Goal: Transaction & Acquisition: Book appointment/travel/reservation

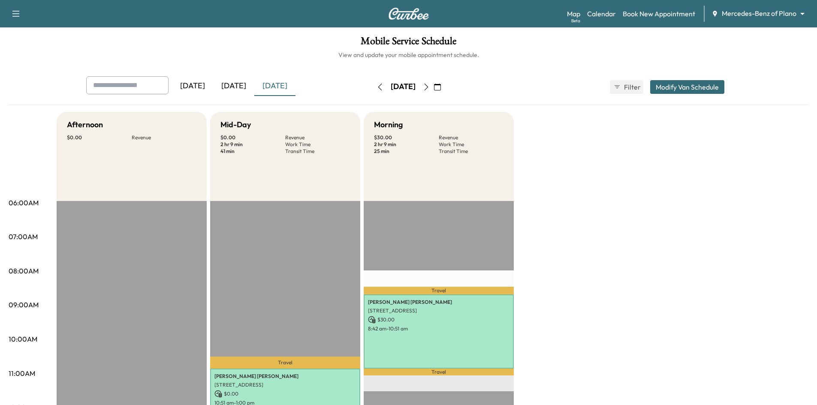
scroll to position [129, 0]
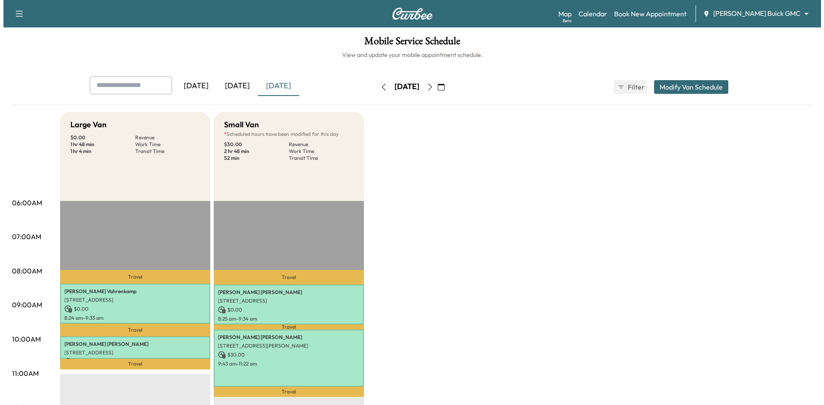
scroll to position [86, 0]
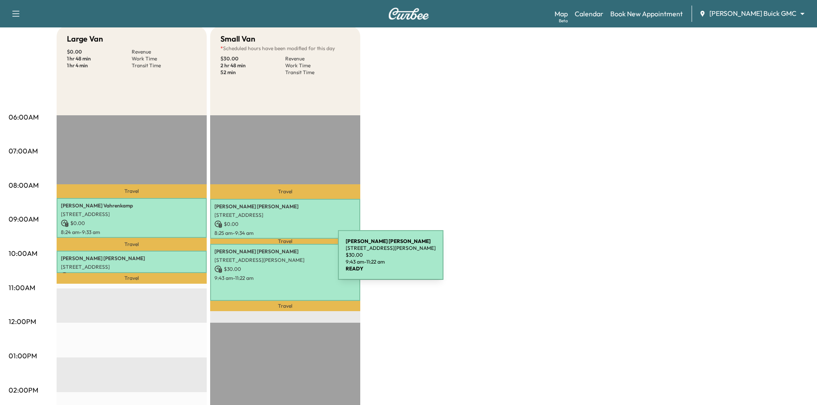
click at [274, 260] on p "[STREET_ADDRESS][PERSON_NAME]" at bounding box center [285, 260] width 142 height 7
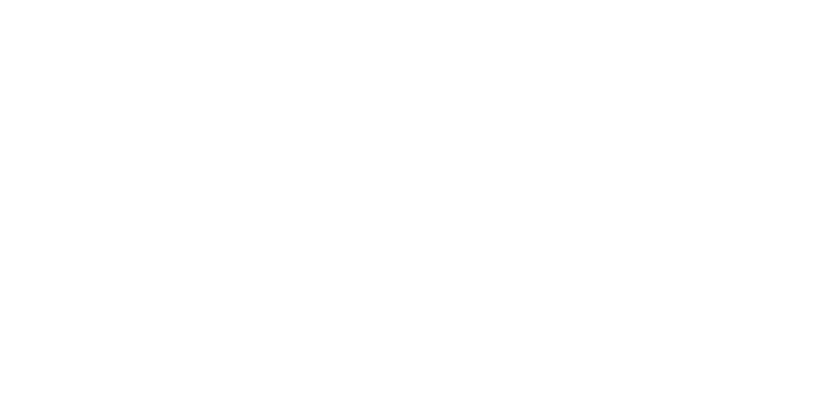
scroll to position [0, 0]
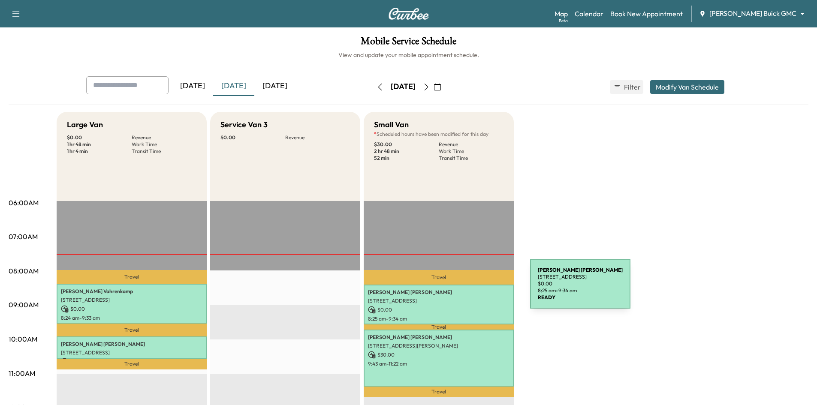
click at [466, 289] on p "[PERSON_NAME]" at bounding box center [439, 292] width 142 height 7
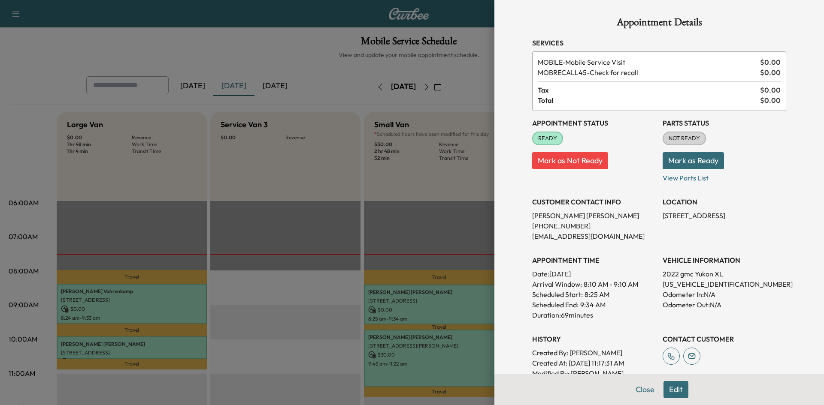
drag, startPoint x: 437, startPoint y: 208, endPoint x: 438, endPoint y: 234, distance: 26.2
click at [437, 208] on div at bounding box center [412, 202] width 824 height 405
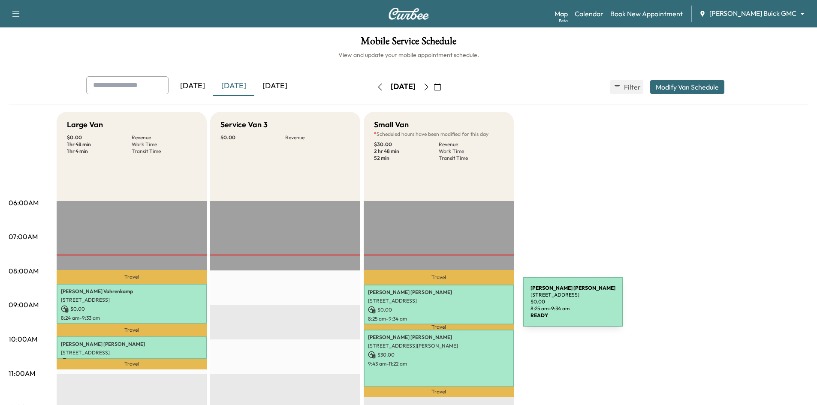
click at [459, 308] on p "$ 0.00" at bounding box center [439, 310] width 142 height 8
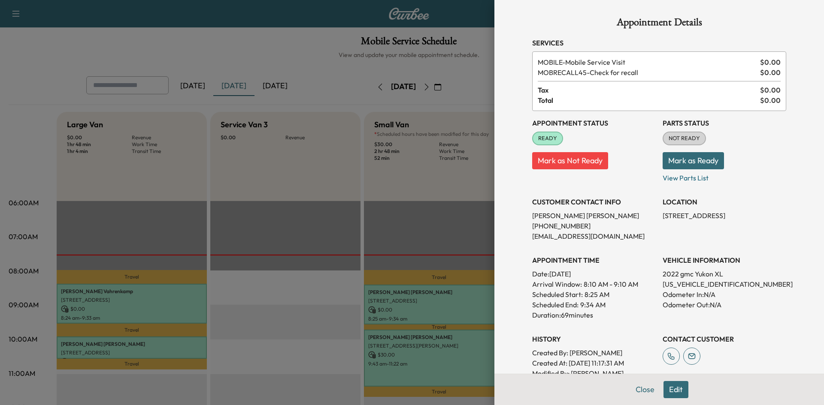
click at [406, 239] on div at bounding box center [412, 202] width 824 height 405
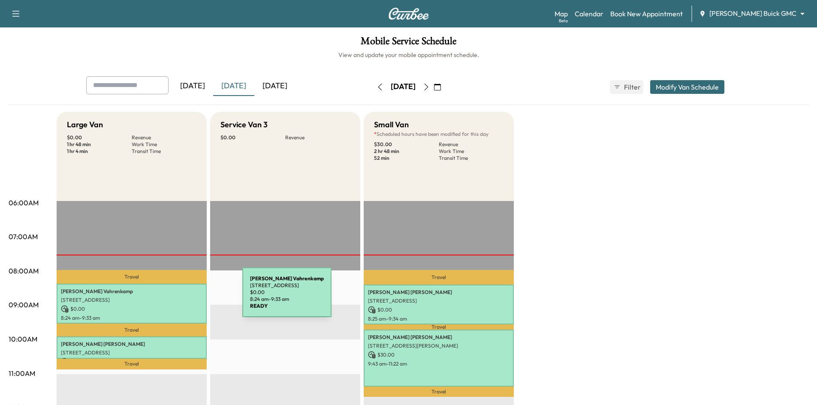
click at [178, 300] on p "3115 Westminster Avenue, Dallas, TX 75205, United States of America" at bounding box center [132, 300] width 142 height 7
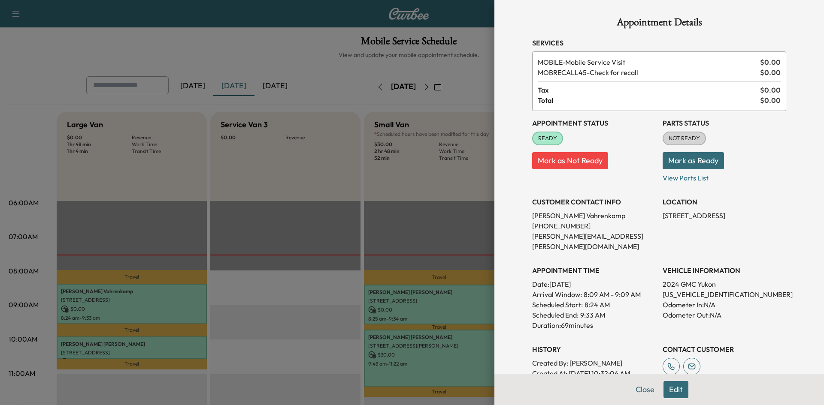
click at [177, 352] on div at bounding box center [412, 202] width 824 height 405
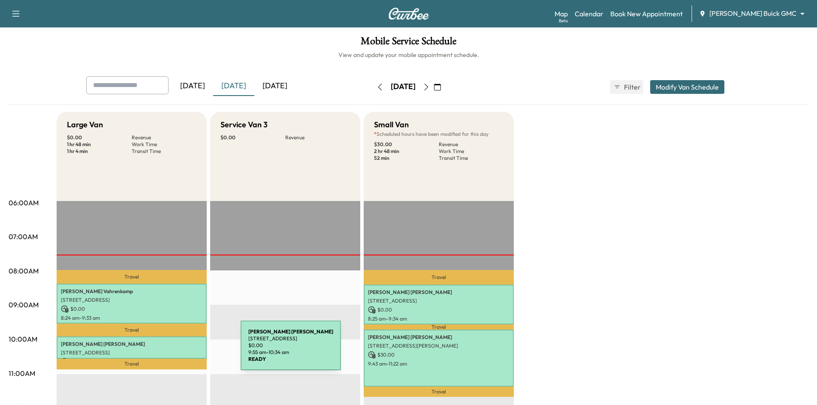
click at [176, 351] on p "3404 Garden Brook Dr, Farmers Branch, TX 75234, USA" at bounding box center [132, 353] width 142 height 7
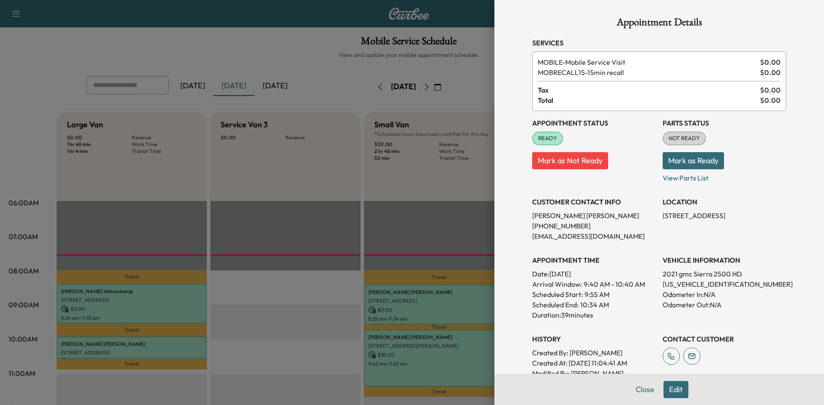
click at [176, 304] on div at bounding box center [412, 202] width 824 height 405
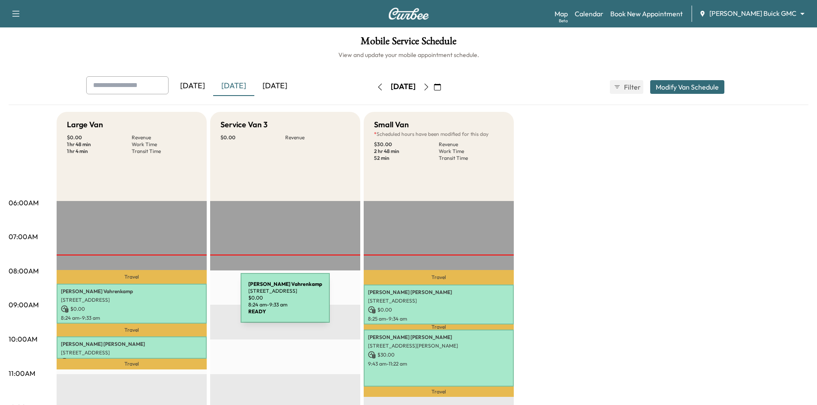
click at [176, 303] on div "William Vahrenkamp 3115 Westminster Avenue, Dallas, TX 75205, United States of …" at bounding box center [132, 304] width 150 height 40
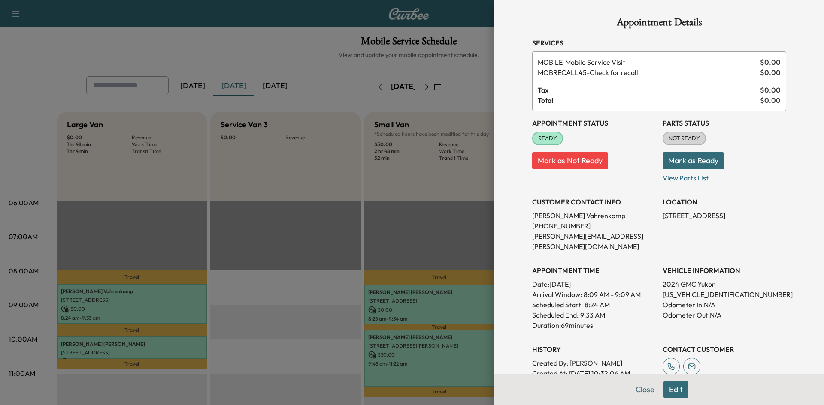
click at [394, 297] on div at bounding box center [412, 202] width 824 height 405
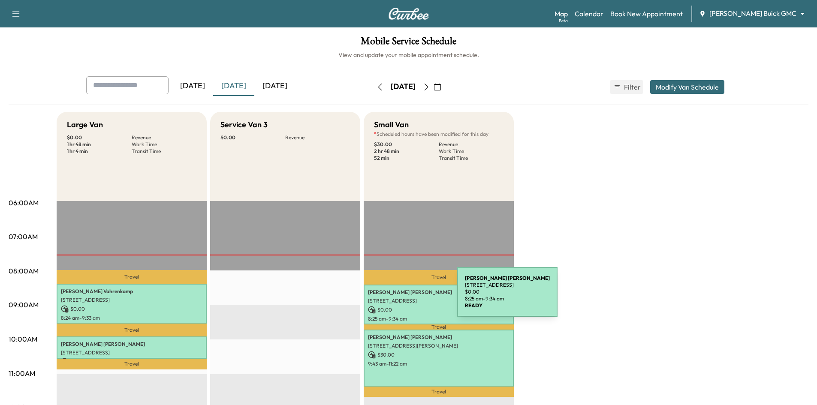
click at [393, 298] on p "2560 Lakeview Ct, Prosper, TX 75078, USA" at bounding box center [439, 301] width 142 height 7
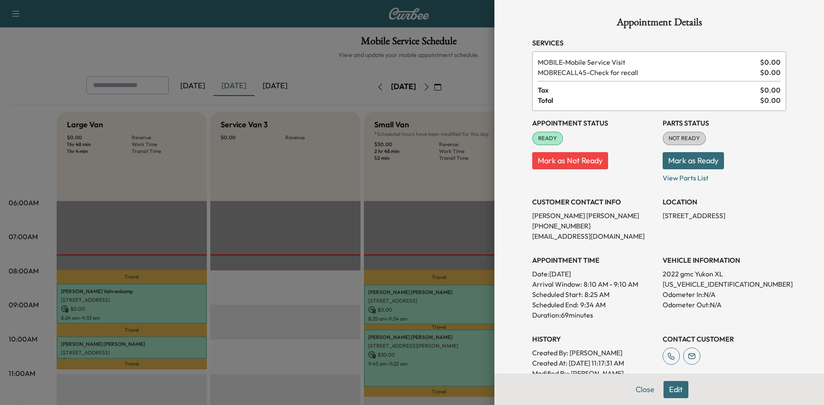
click at [420, 336] on div at bounding box center [412, 202] width 824 height 405
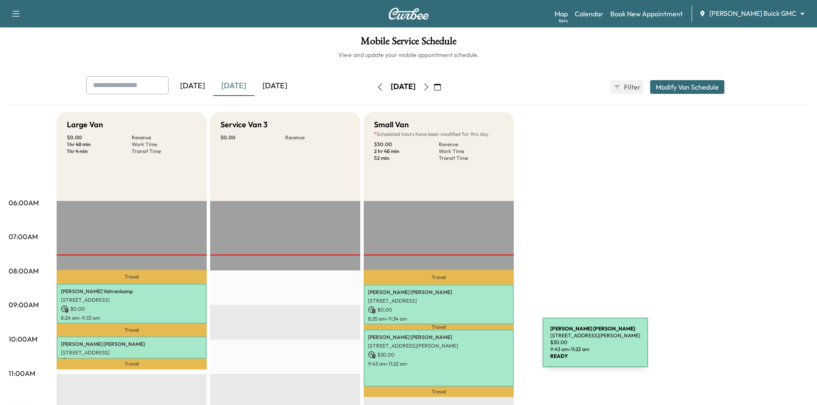
click at [478, 348] on div "Bradley Ross 1700 MILTON DR, PROSPER, TX 75078, USA $ 30.00 9:43 am - 11:22 am" at bounding box center [439, 358] width 150 height 57
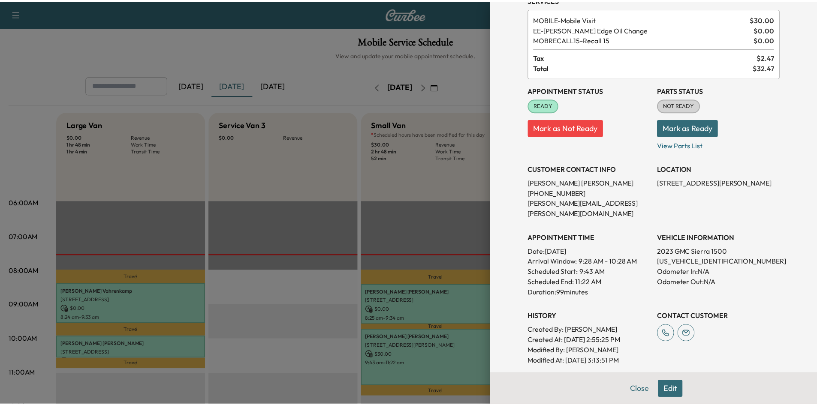
scroll to position [43, 0]
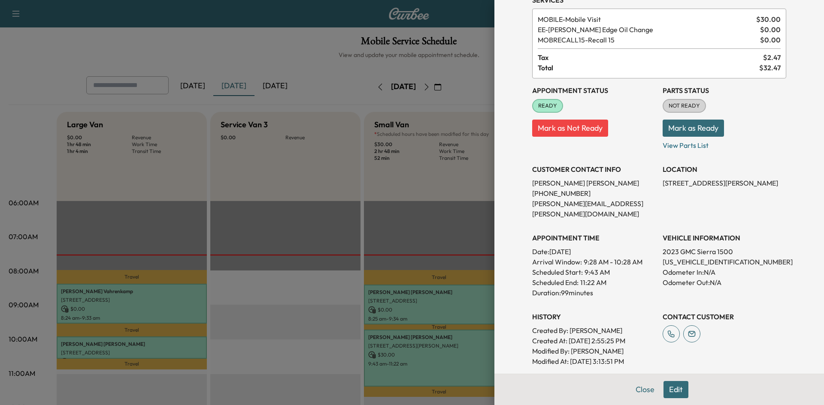
click at [321, 214] on div at bounding box center [412, 202] width 824 height 405
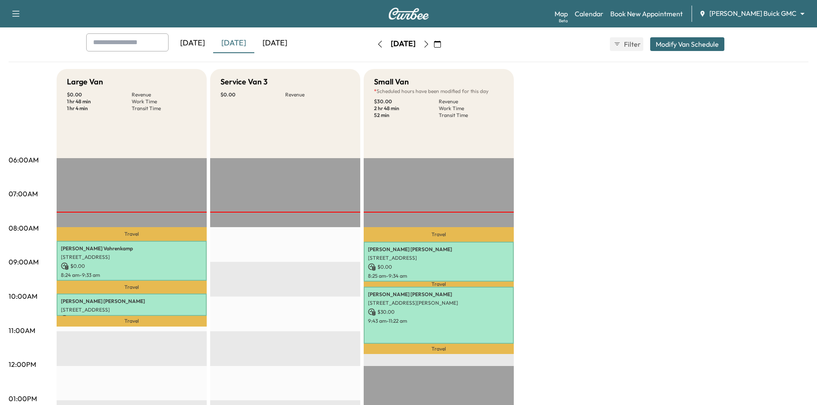
scroll to position [0, 0]
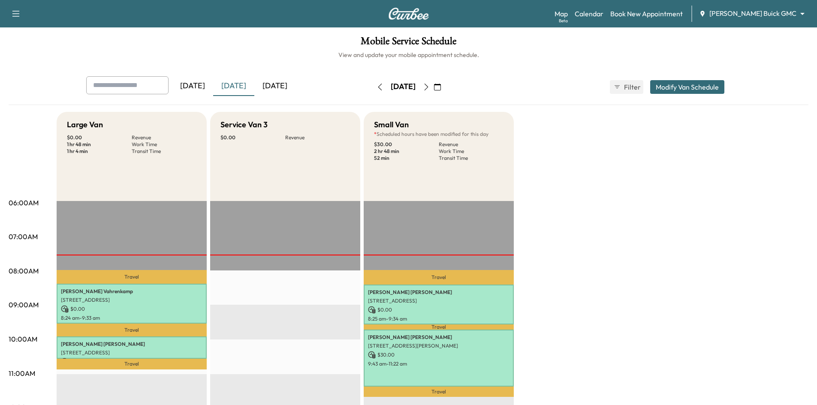
click at [441, 88] on icon "button" at bounding box center [437, 87] width 7 height 7
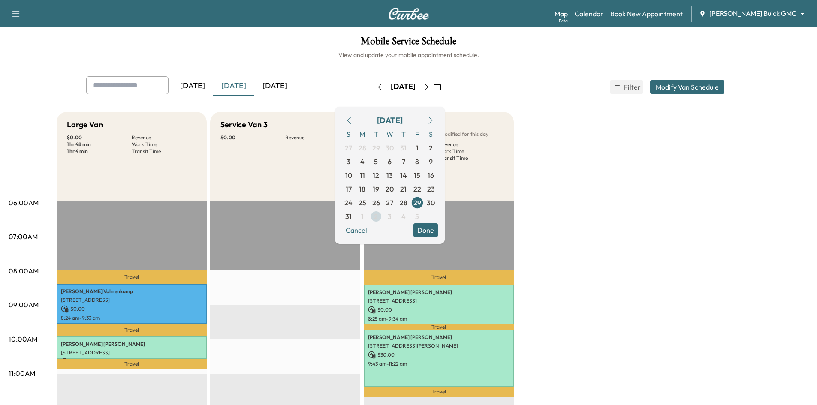
click at [378, 218] on span "2" at bounding box center [376, 216] width 4 height 10
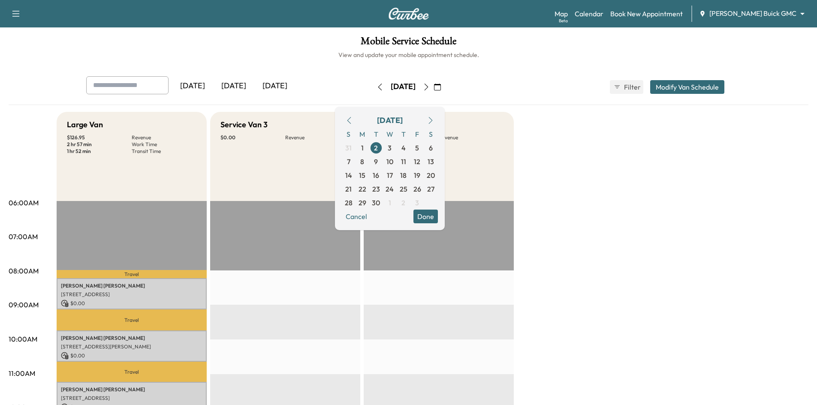
click at [323, 52] on h6 "View and update your mobile appointment schedule." at bounding box center [409, 55] width 800 height 9
click at [438, 220] on button "Done" at bounding box center [426, 217] width 24 height 14
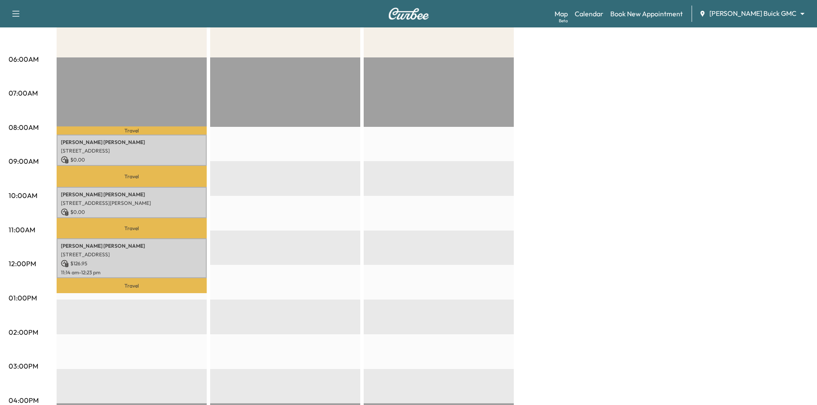
scroll to position [129, 0]
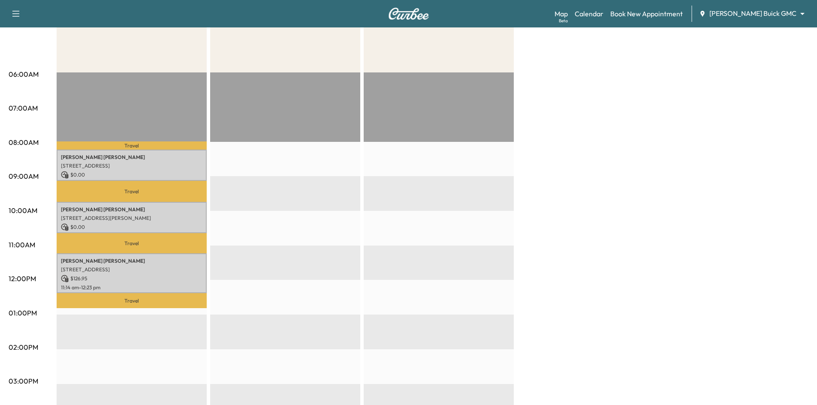
click at [288, 163] on div "EST Start" at bounding box center [285, 349] width 150 height 554
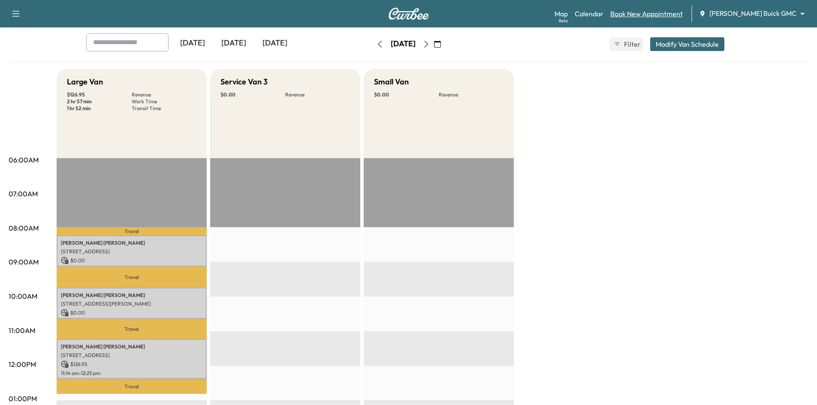
click at [683, 10] on link "Book New Appointment" at bounding box center [646, 14] width 72 height 10
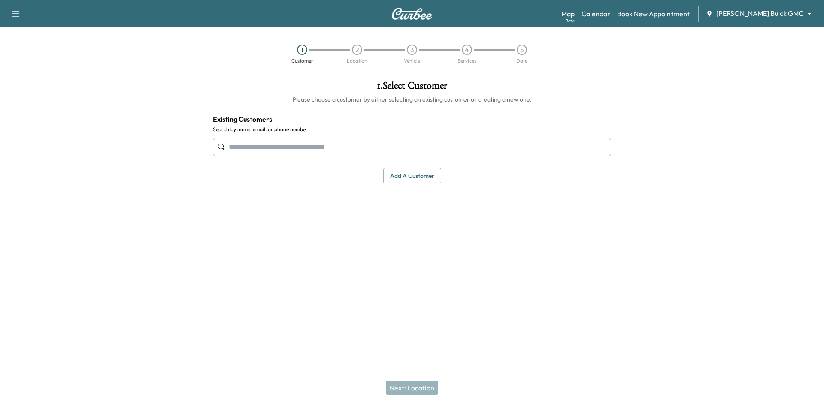
click at [387, 144] on input "text" at bounding box center [412, 147] width 398 height 18
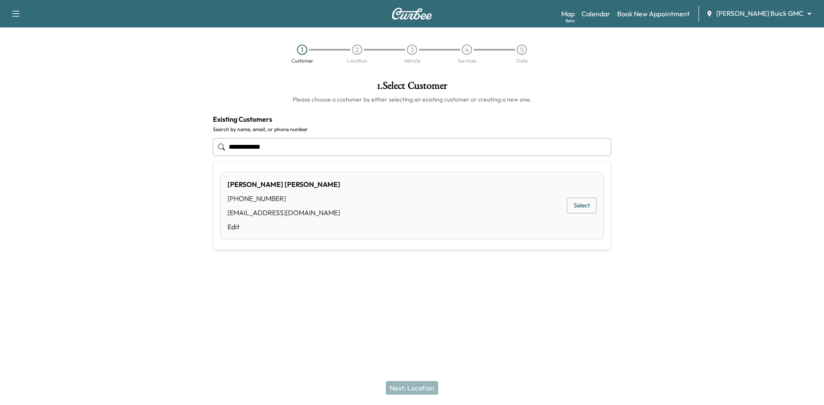
click at [584, 205] on button "Select" at bounding box center [582, 206] width 30 height 16
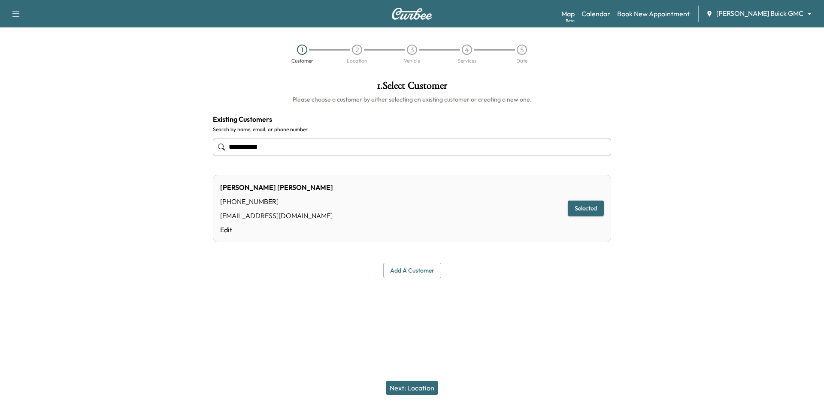
type input "**********"
click at [417, 387] on button "Next: Location" at bounding box center [412, 388] width 52 height 14
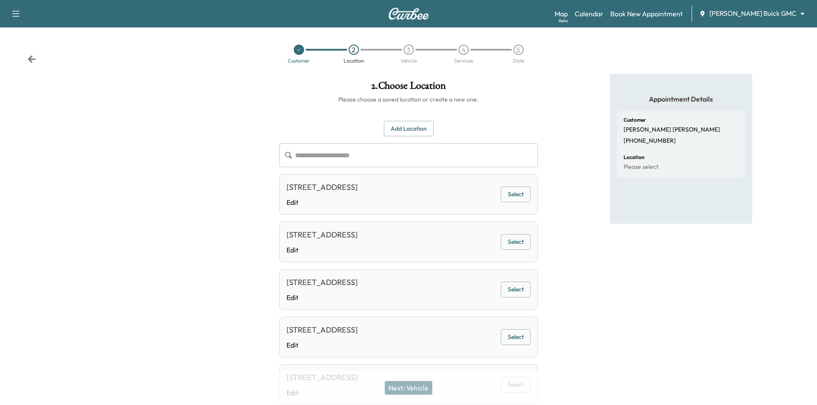
click at [505, 197] on button "Select" at bounding box center [516, 195] width 30 height 16
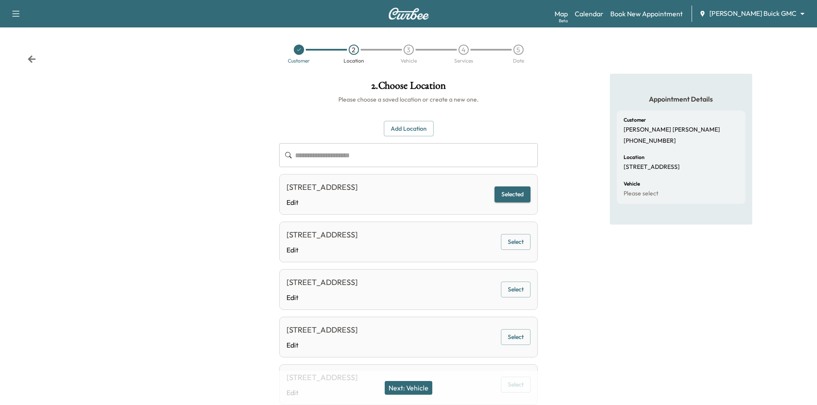
drag, startPoint x: 423, startPoint y: 388, endPoint x: 423, endPoint y: 384, distance: 4.7
click at [424, 387] on button "Next: Vehicle" at bounding box center [409, 388] width 48 height 14
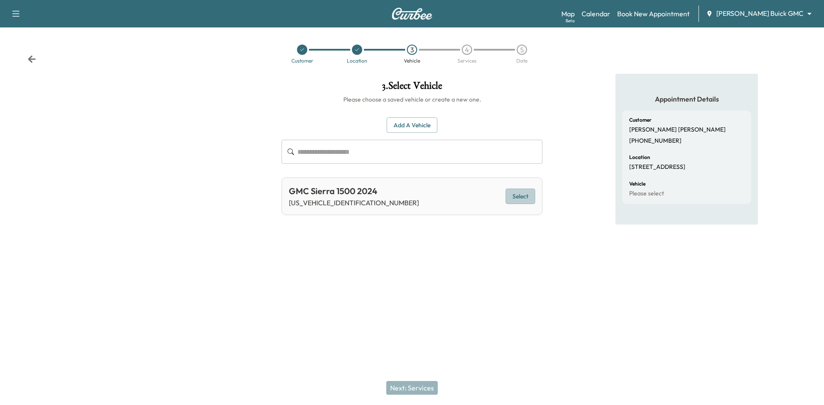
drag, startPoint x: 520, startPoint y: 197, endPoint x: 502, endPoint y: 205, distance: 19.6
click at [519, 197] on button "Select" at bounding box center [520, 197] width 30 height 16
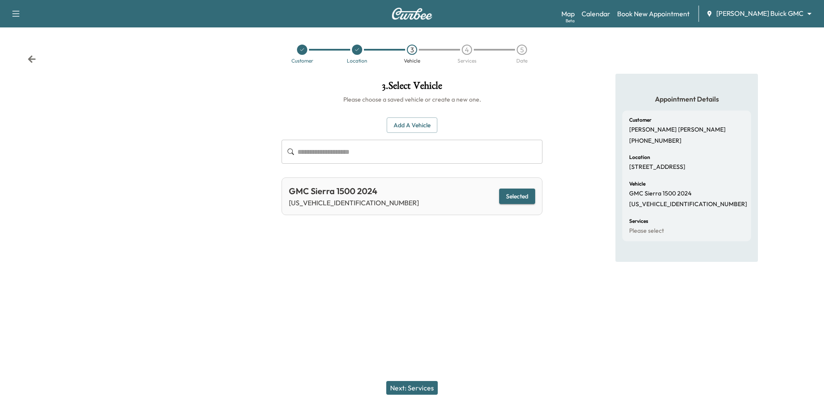
click at [411, 393] on button "Next: Services" at bounding box center [411, 388] width 51 height 14
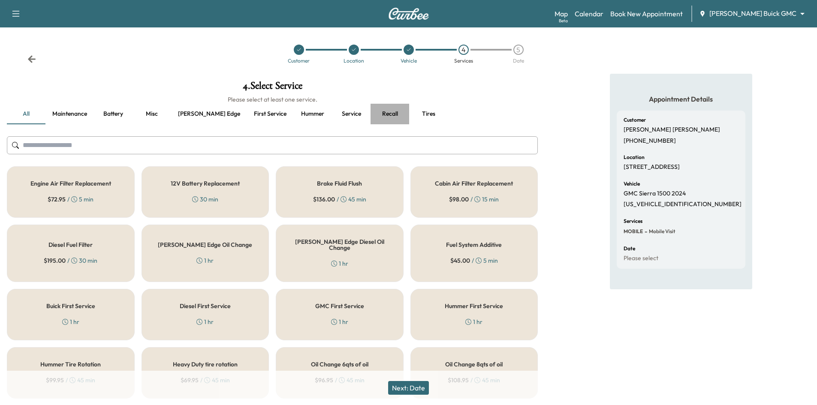
click at [371, 115] on button "Recall" at bounding box center [390, 114] width 39 height 21
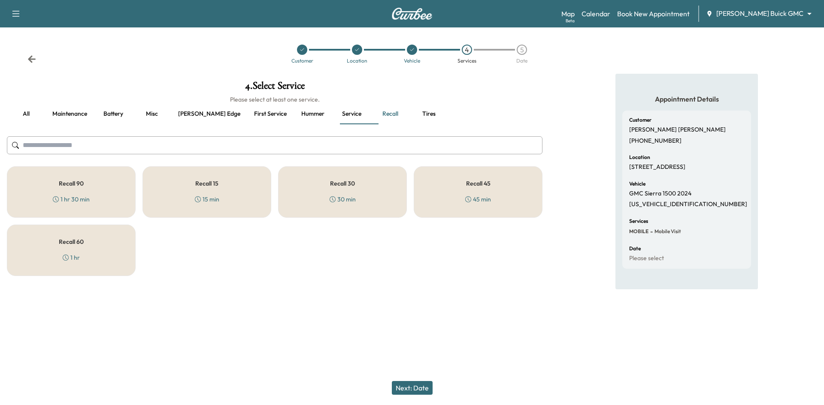
click at [118, 186] on div "Recall 90 1 hr 30 min" at bounding box center [71, 191] width 129 height 51
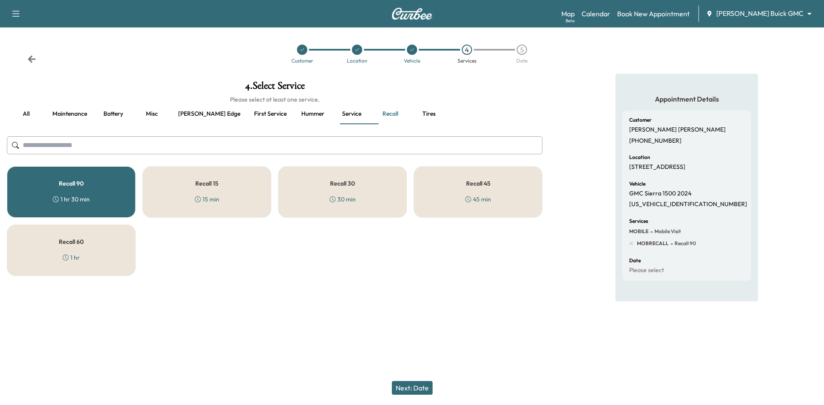
click at [415, 389] on button "Next: Date" at bounding box center [412, 388] width 41 height 14
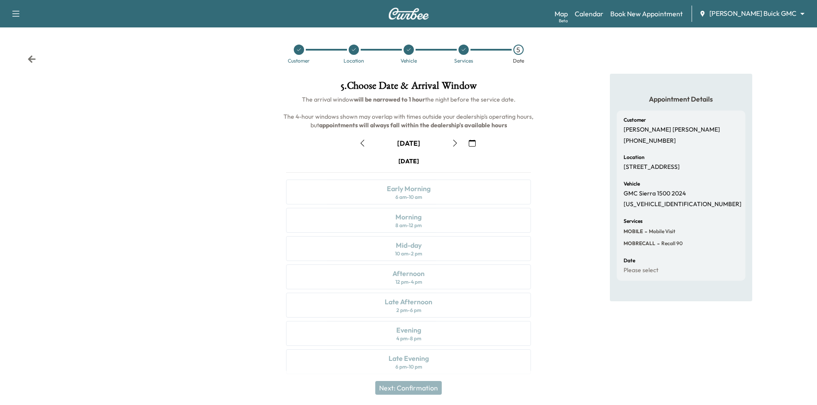
click at [472, 144] on icon "button" at bounding box center [472, 143] width 7 height 7
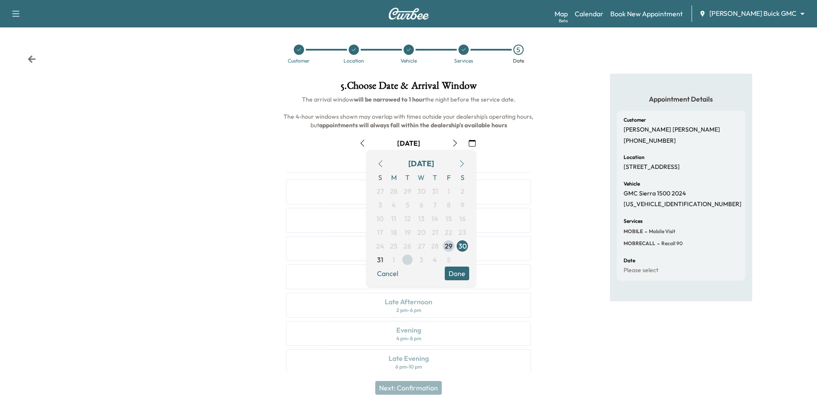
click at [408, 263] on span "2" at bounding box center [408, 260] width 4 height 10
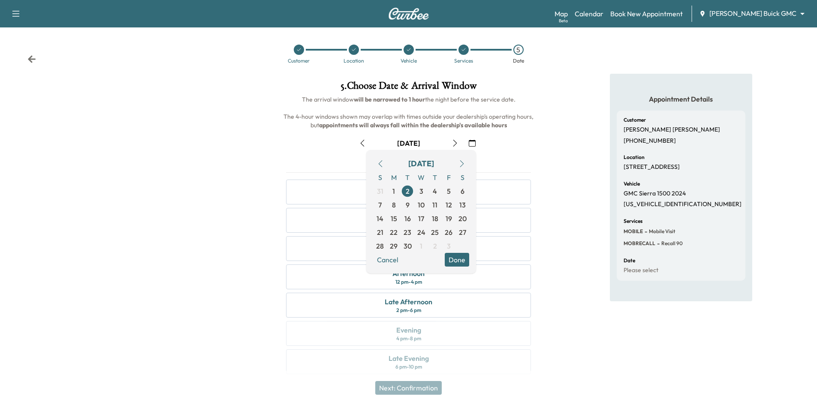
click at [554, 146] on div "Appointment Details Customer Ryan Dodson (469) 569-6966 Location 607 Granbury D…" at bounding box center [681, 229] width 272 height 311
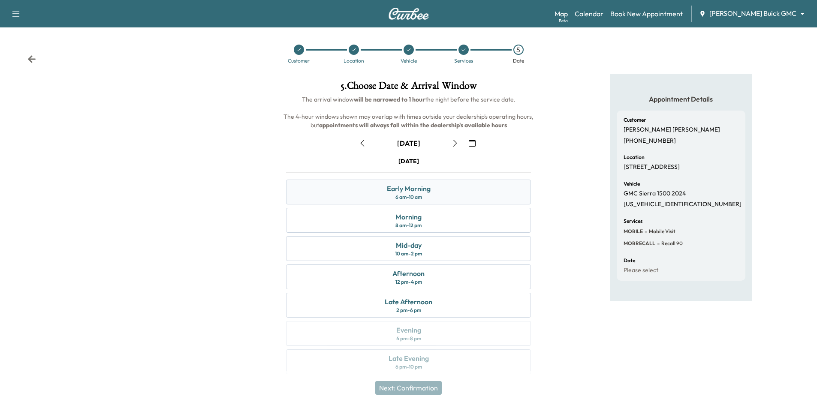
click at [468, 194] on div "Early Morning 6 am - 10 am" at bounding box center [408, 192] width 245 height 25
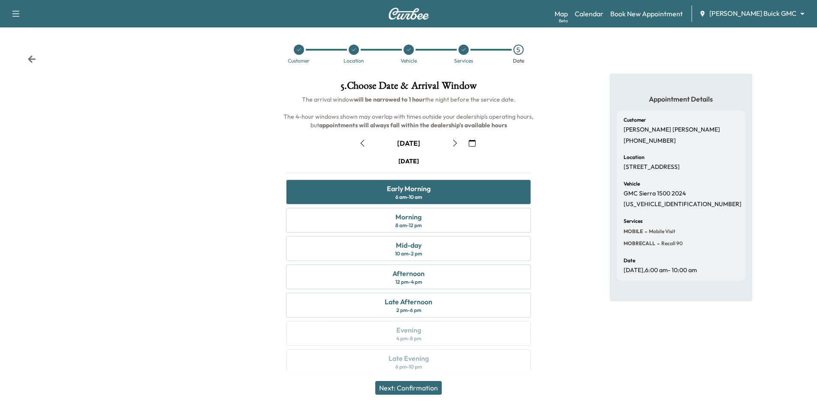
click at [420, 390] on button "Next: Confirmation" at bounding box center [408, 388] width 66 height 14
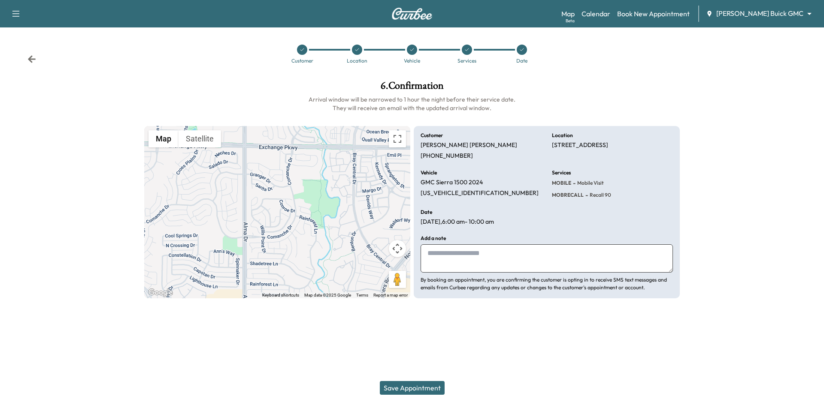
click at [497, 262] on textarea at bounding box center [546, 259] width 252 height 28
type textarea "**********"
click at [432, 389] on button "Save Appointment" at bounding box center [412, 388] width 65 height 14
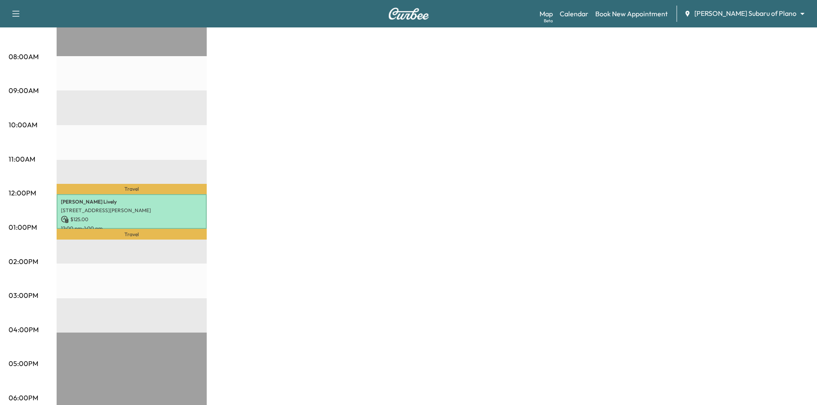
scroll to position [214, 0]
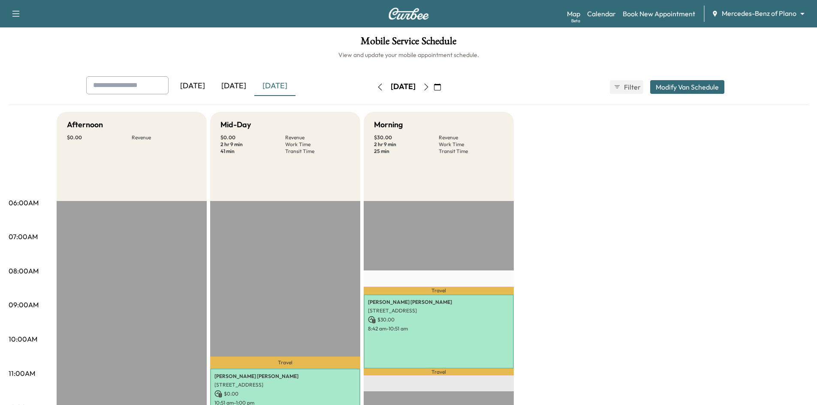
scroll to position [129, 0]
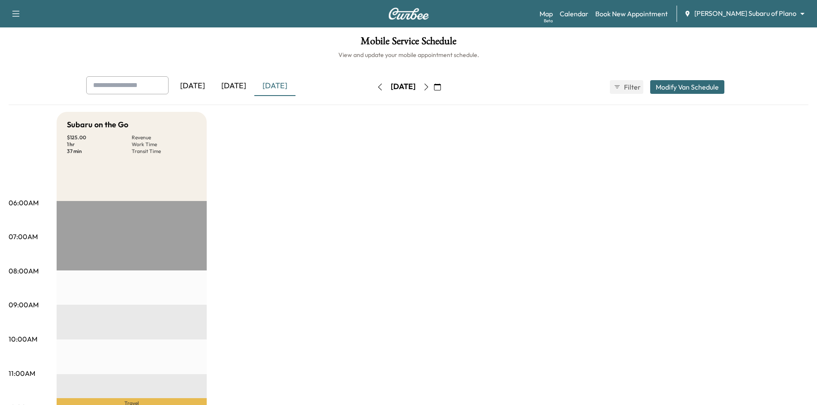
scroll to position [214, 0]
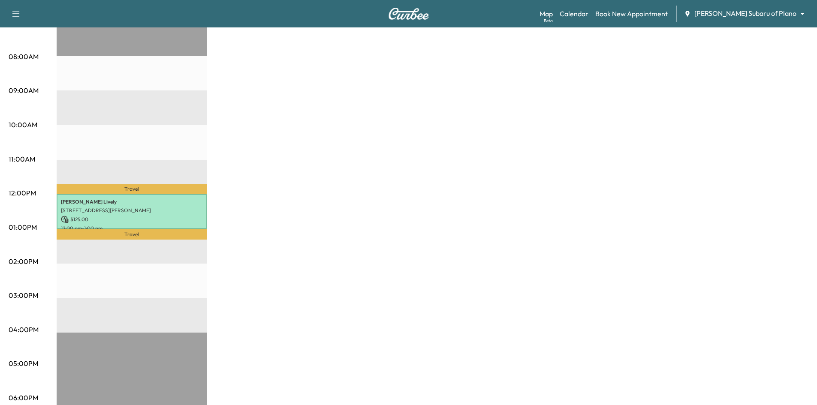
click at [15, 14] on icon "button" at bounding box center [15, 14] width 7 height 6
click at [36, 266] on button "Log Out" at bounding box center [30, 263] width 32 height 14
